Goal: Information Seeking & Learning: Learn about a topic

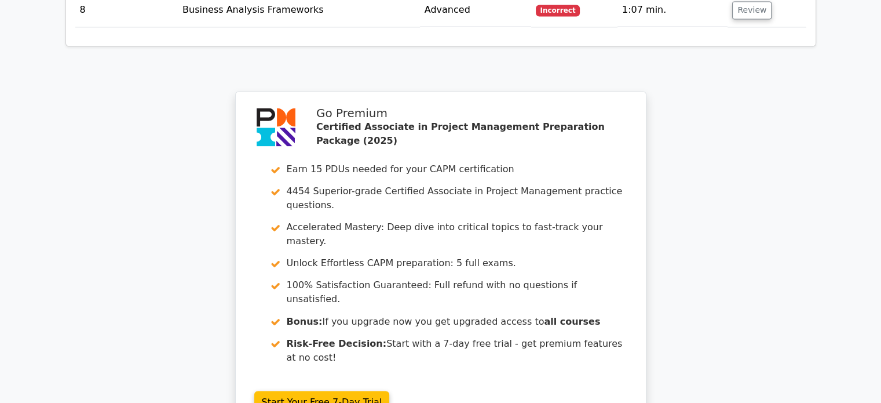
scroll to position [2014, 0]
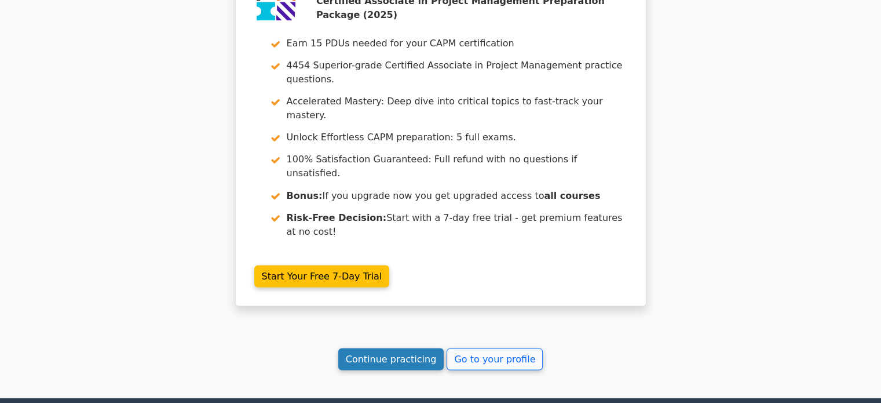
click at [394, 348] on link "Continue practicing" at bounding box center [391, 359] width 106 height 22
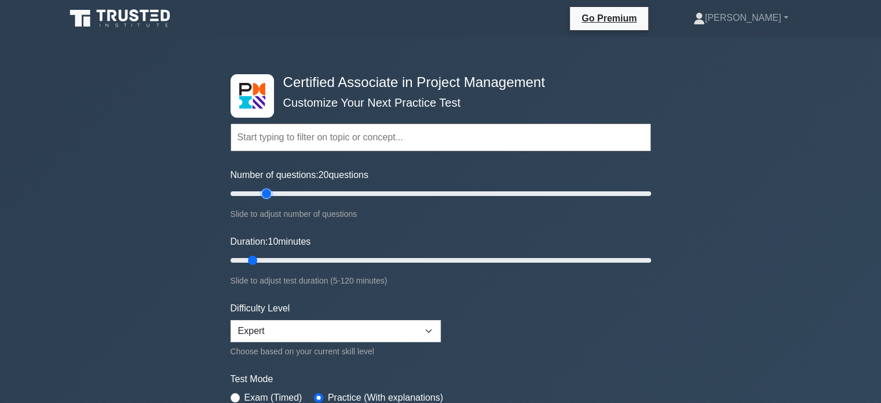
drag, startPoint x: 244, startPoint y: 193, endPoint x: 266, endPoint y: 192, distance: 22.0
type input "20"
click at [266, 192] on input "Number of questions: 20 questions" at bounding box center [441, 194] width 421 height 14
drag, startPoint x: 251, startPoint y: 259, endPoint x: 299, endPoint y: 258, distance: 48.1
type input "25"
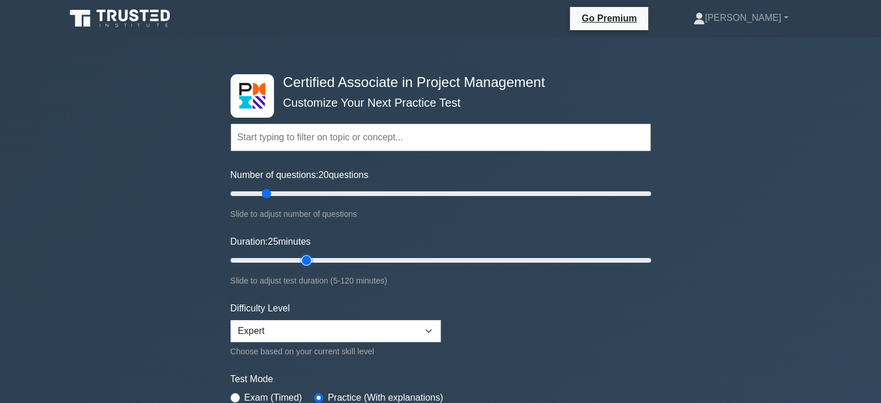
click at [299, 258] on input "Duration: 25 minutes" at bounding box center [441, 260] width 421 height 14
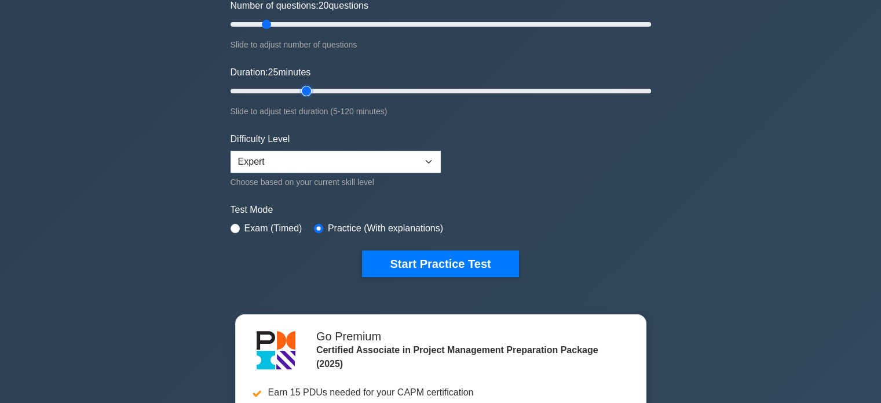
scroll to position [174, 0]
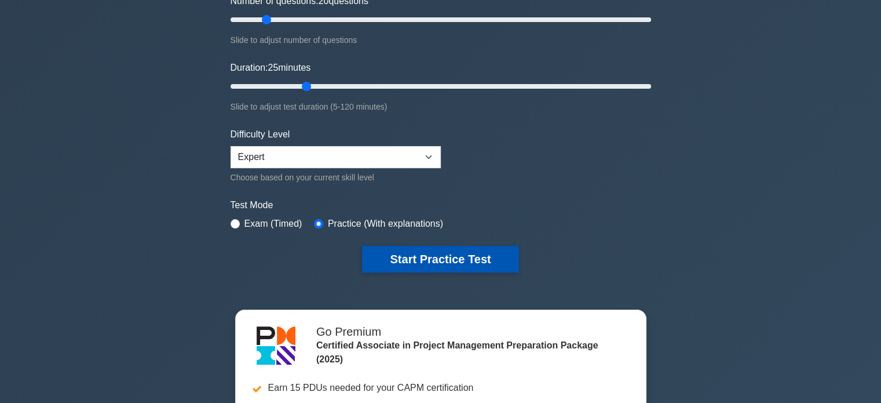
click at [458, 263] on button "Start Practice Test" at bounding box center [440, 259] width 156 height 27
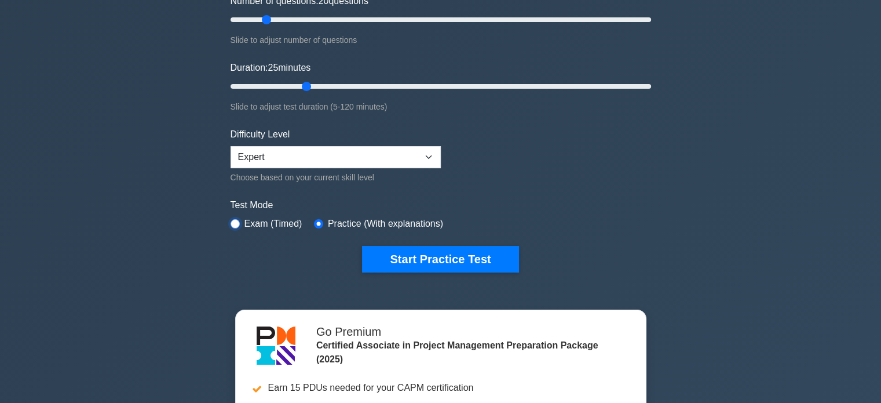
click at [235, 221] on input "radio" at bounding box center [235, 223] width 9 height 9
radio input "true"
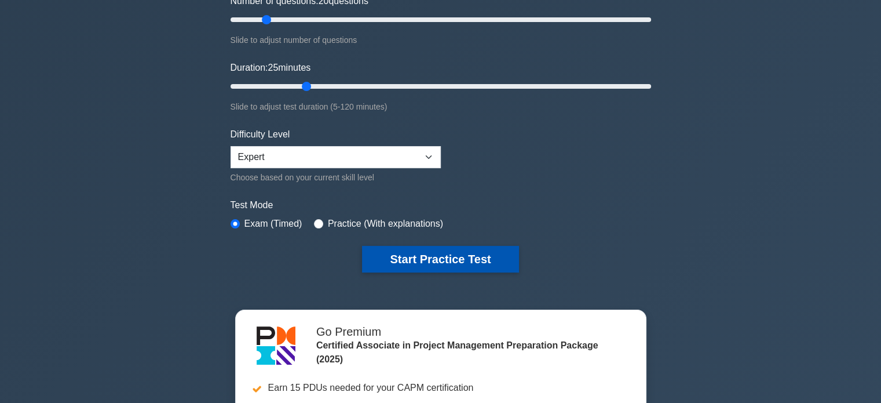
click at [465, 260] on button "Start Practice Test" at bounding box center [440, 259] width 156 height 27
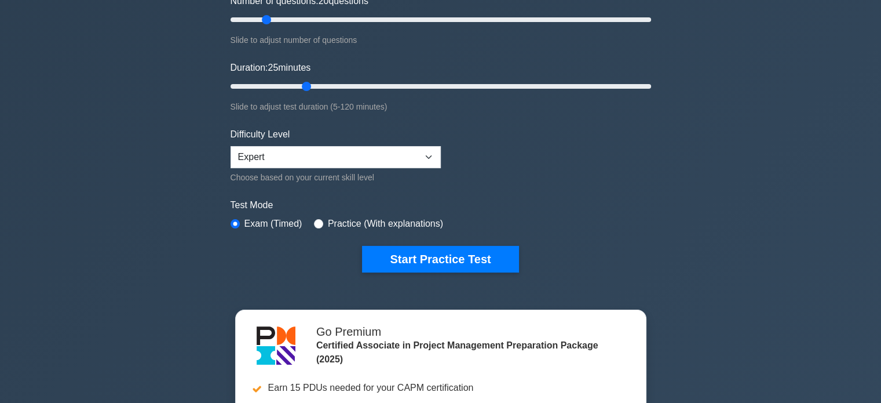
scroll to position [0, 0]
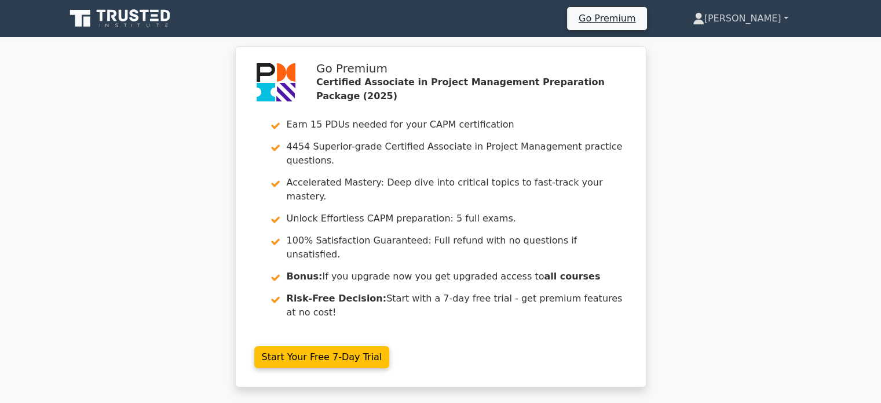
click at [760, 18] on link "[PERSON_NAME]" at bounding box center [740, 18] width 151 height 23
click at [787, 16] on link "[PERSON_NAME]" at bounding box center [740, 18] width 151 height 23
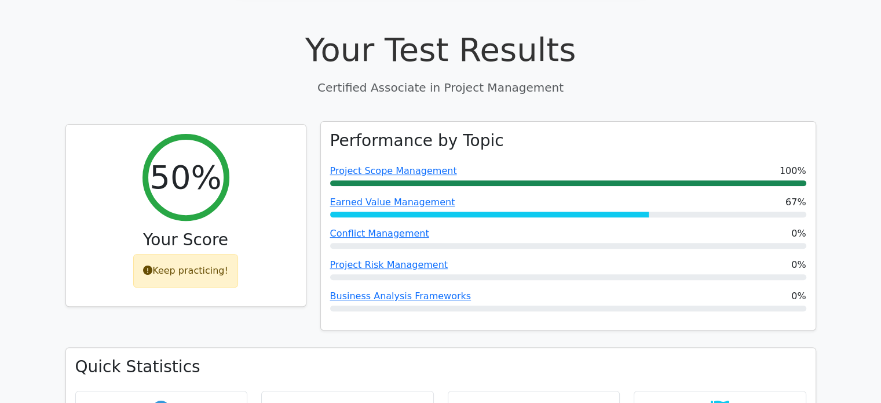
scroll to position [405, 0]
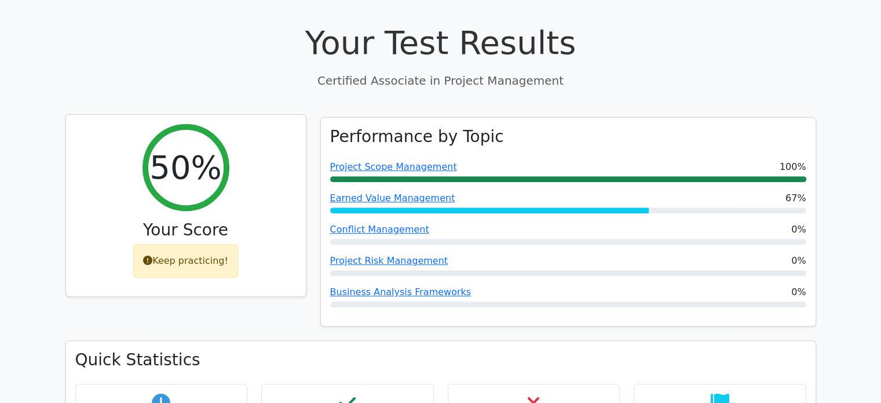
click at [180, 244] on div "Keep practicing!" at bounding box center [185, 261] width 105 height 34
click at [192, 148] on div "50%" at bounding box center [185, 167] width 87 height 87
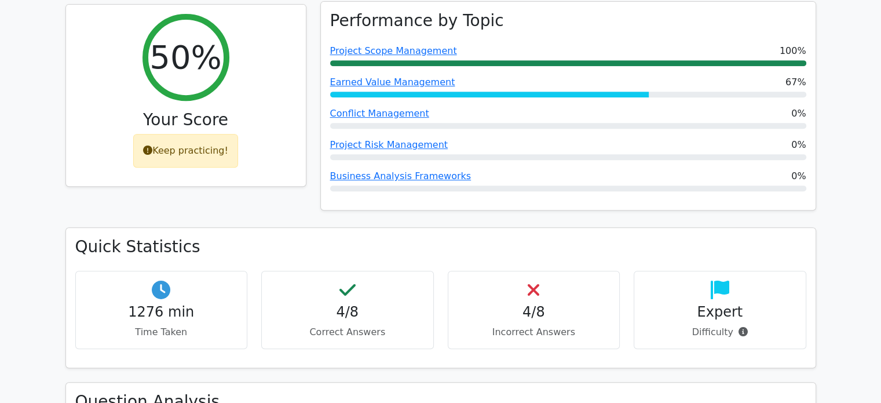
scroll to position [521, 0]
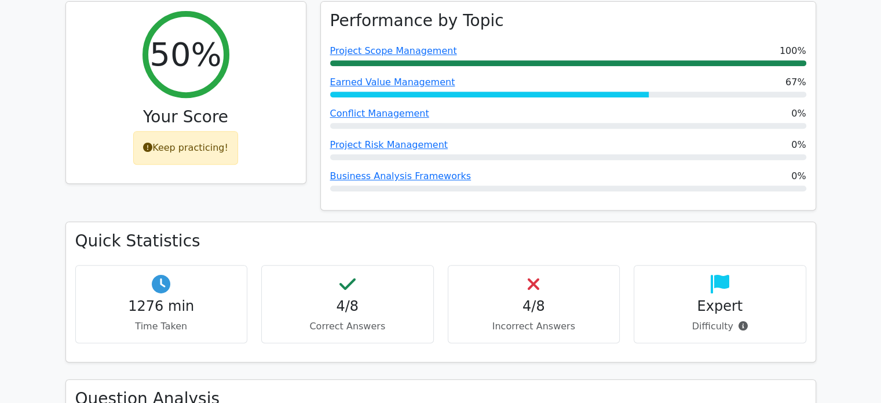
click at [158, 298] on h4 "1276 min" at bounding box center [161, 306] width 153 height 17
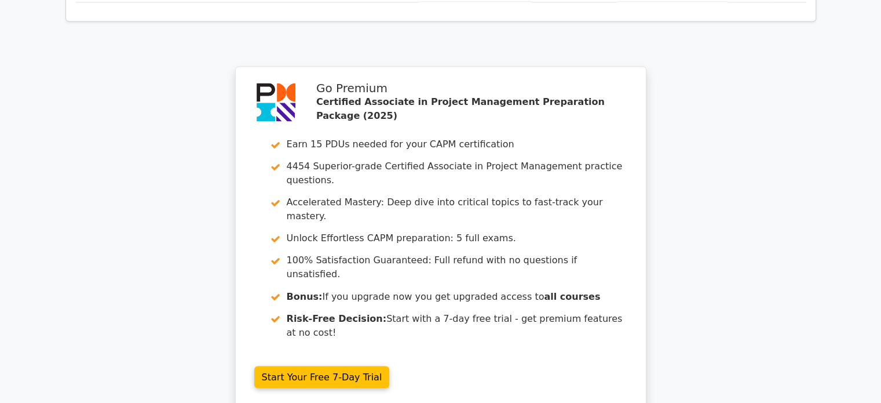
scroll to position [2014, 0]
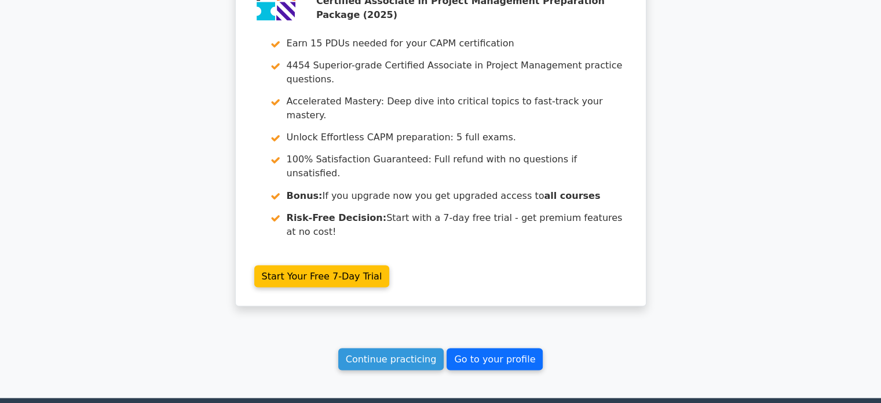
click at [485, 348] on link "Go to your profile" at bounding box center [495, 359] width 96 height 22
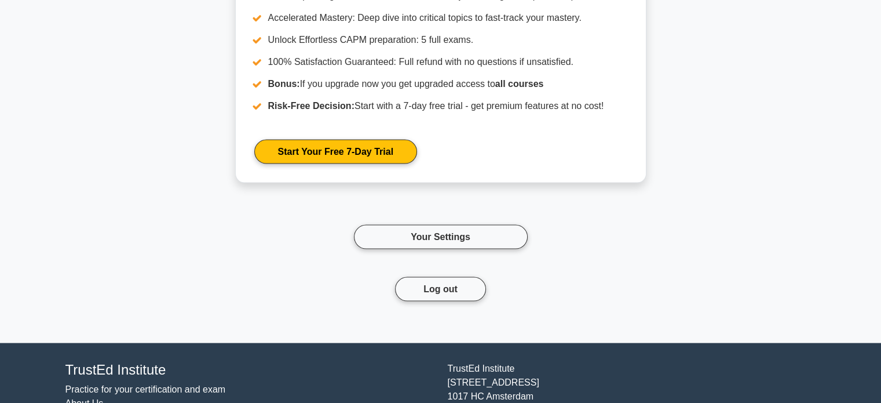
scroll to position [2259, 0]
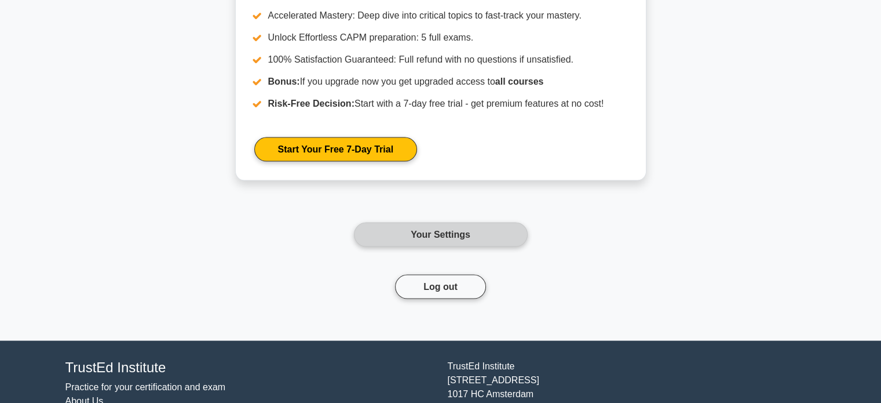
click at [433, 235] on link "Your Settings" at bounding box center [441, 234] width 174 height 24
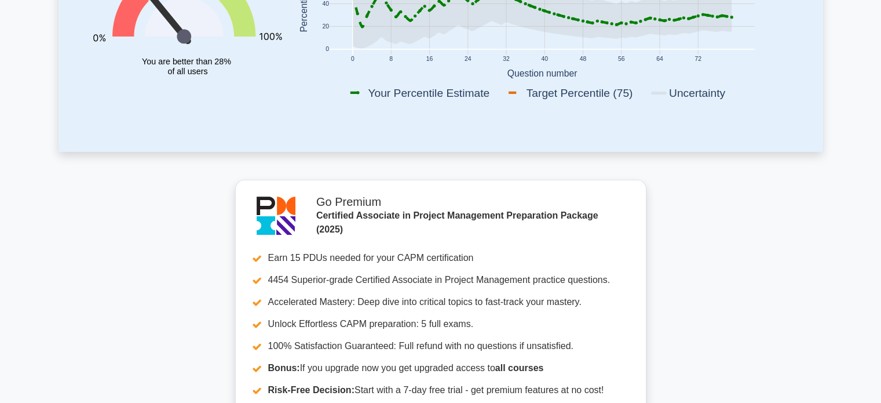
scroll to position [0, 0]
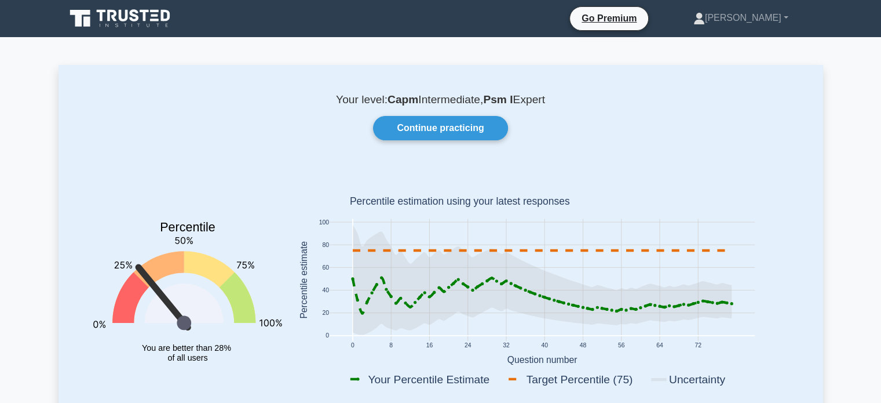
click at [118, 25] on icon at bounding box center [120, 19] width 111 height 22
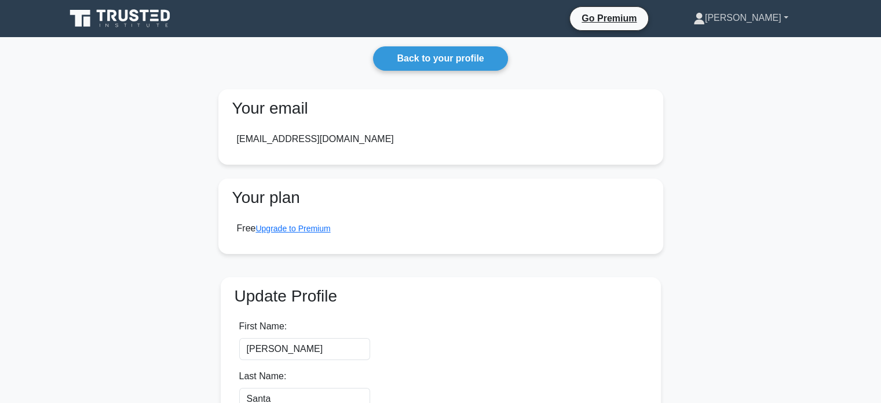
click at [765, 16] on link "[PERSON_NAME]" at bounding box center [741, 17] width 151 height 23
click at [785, 17] on link "[PERSON_NAME]" at bounding box center [741, 17] width 151 height 23
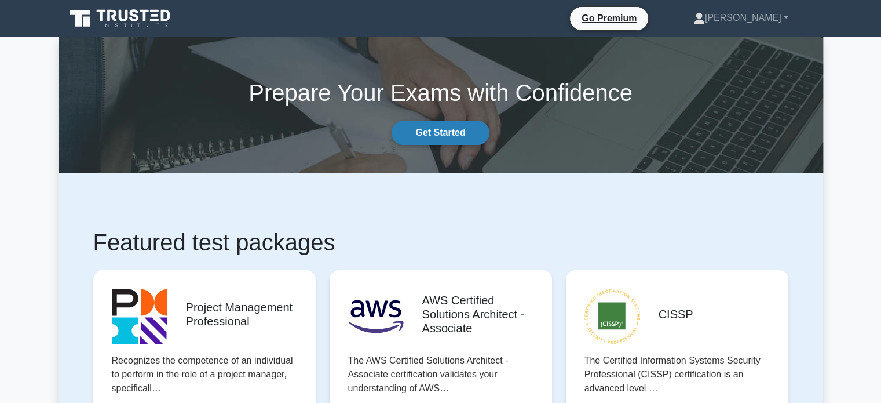
click at [422, 131] on link "Get Started" at bounding box center [440, 132] width 97 height 24
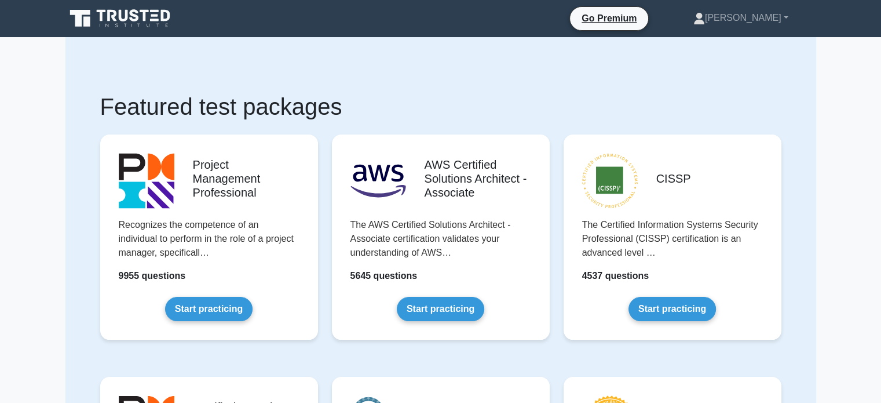
click at [125, 13] on icon at bounding box center [123, 16] width 9 height 12
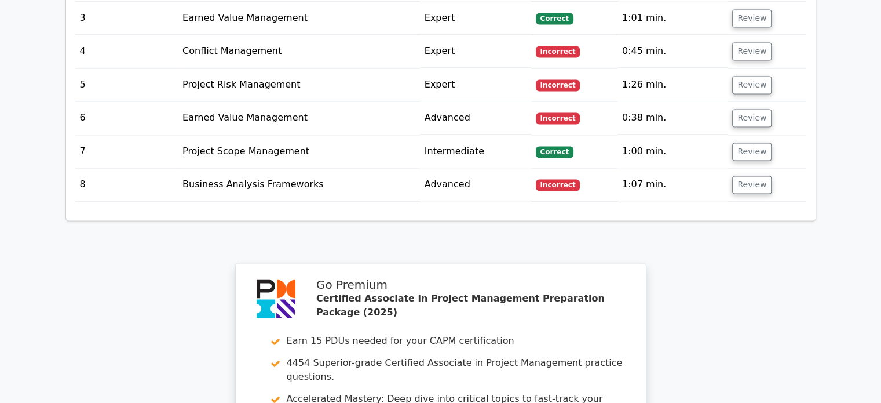
scroll to position [1911, 0]
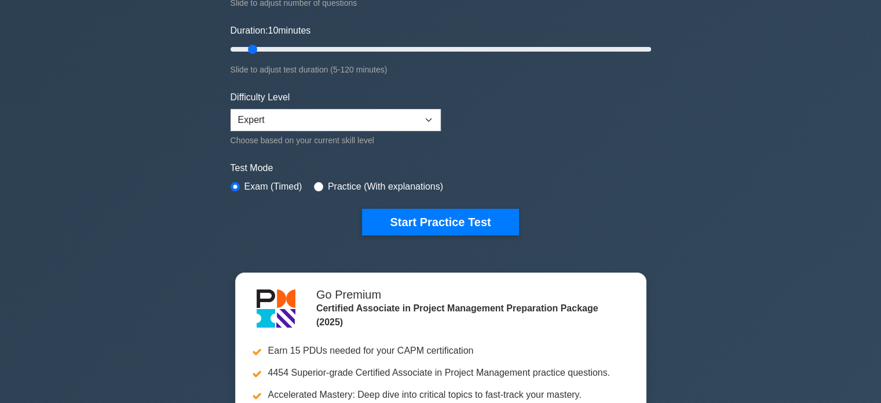
scroll to position [290, 0]
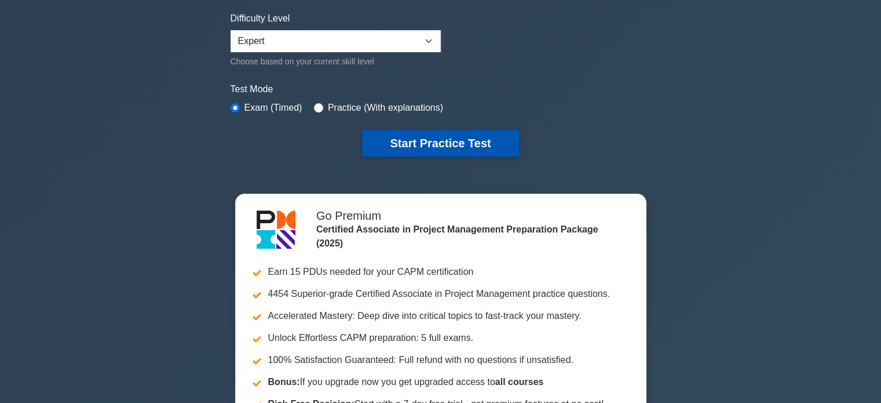
click at [431, 147] on button "Start Practice Test" at bounding box center [440, 143] width 156 height 27
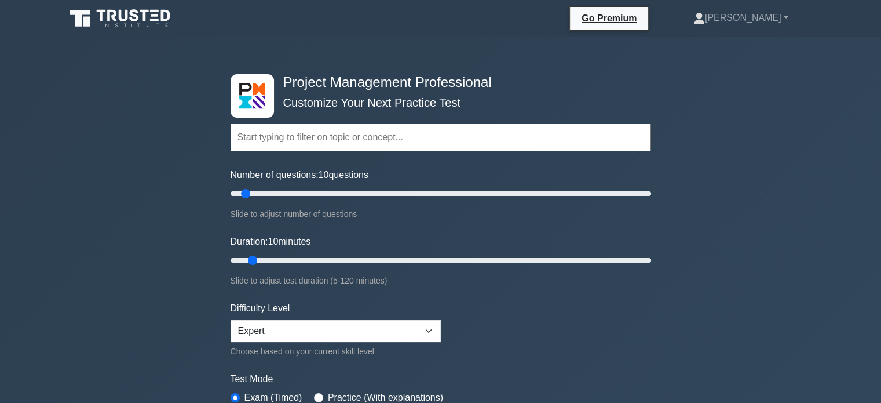
click at [258, 141] on input "text" at bounding box center [441, 137] width 421 height 28
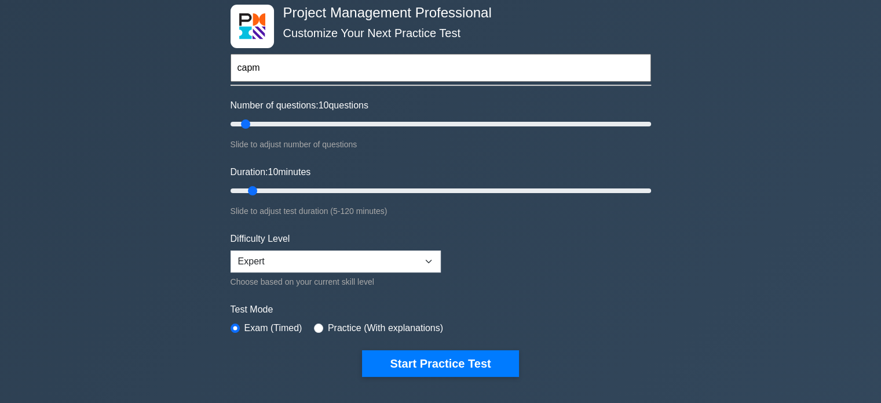
scroll to position [174, 0]
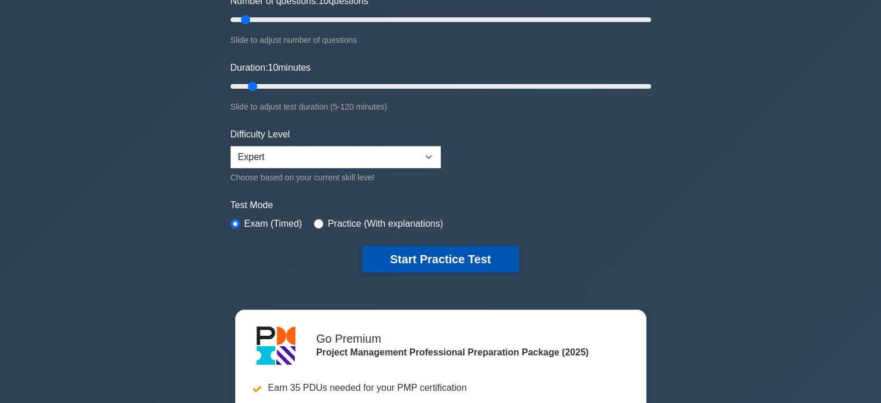
type input "capm"
click at [475, 266] on button "Start Practice Test" at bounding box center [440, 259] width 156 height 27
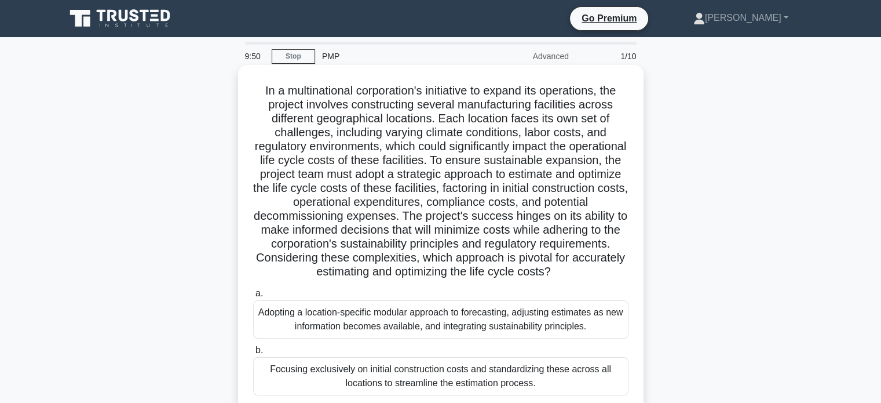
scroll to position [58, 0]
